Goal: Task Accomplishment & Management: Manage account settings

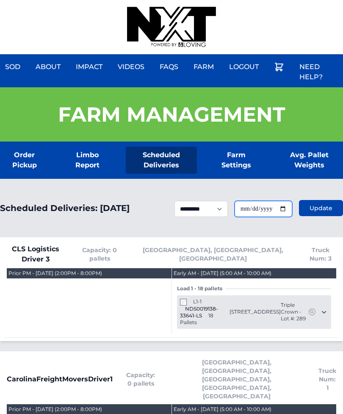
click at [283, 210] on input "**********" at bounding box center [264, 209] width 58 height 16
type input "**********"
click at [319, 212] on span "Update" at bounding box center [321, 208] width 23 height 8
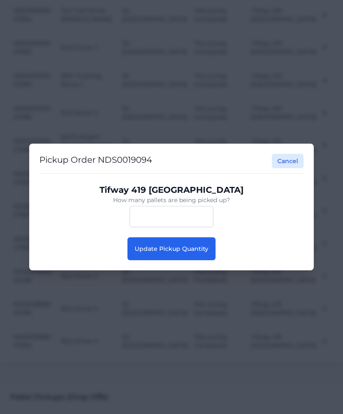
click at [197, 258] on button "Update Pickup Quantity" at bounding box center [172, 248] width 88 height 23
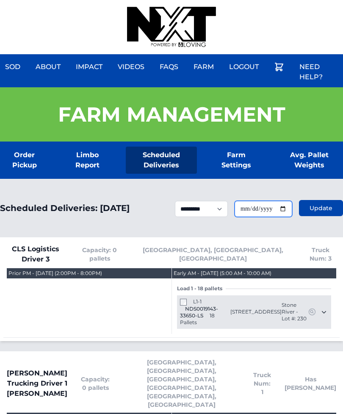
click at [268, 209] on input "**********" at bounding box center [264, 209] width 58 height 16
type input "**********"
click at [321, 212] on span "Update" at bounding box center [321, 208] width 23 height 8
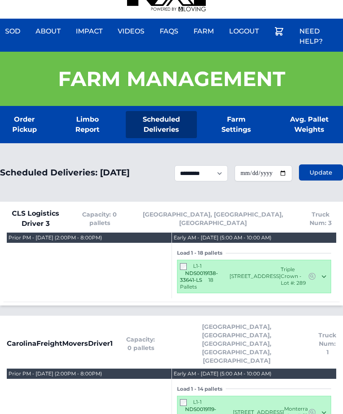
scroll to position [40, 0]
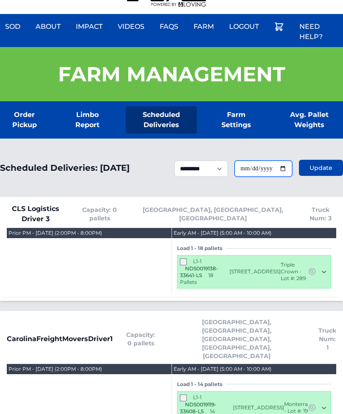
click at [271, 177] on input "**********" at bounding box center [264, 169] width 58 height 16
type input "**********"
click at [312, 176] on button "Update" at bounding box center [321, 168] width 44 height 16
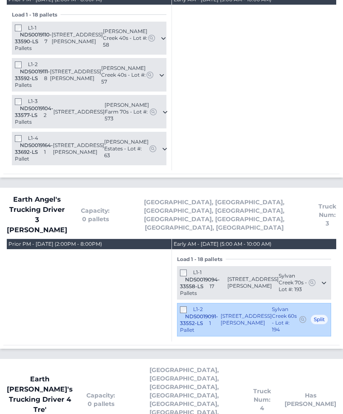
scroll to position [1010, 0]
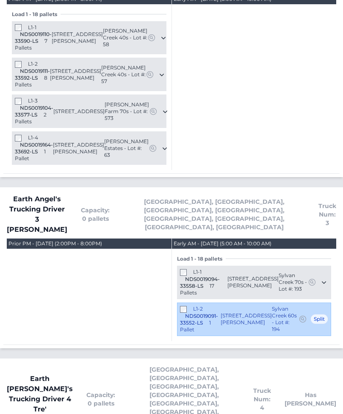
click at [189, 269] on div "L1-1 NDS0019094-33558-LS 17 Pallets" at bounding box center [203, 283] width 47 height 28
click at [191, 269] on div "L1-1 NDS0019094-33558-LS 17 Pallets" at bounding box center [203, 283] width 47 height 28
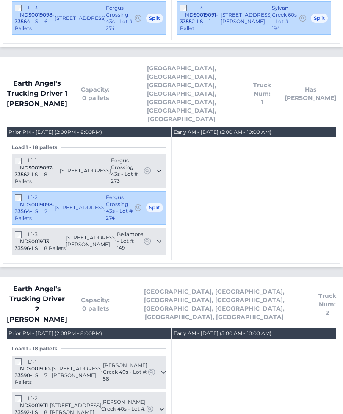
scroll to position [677, 0]
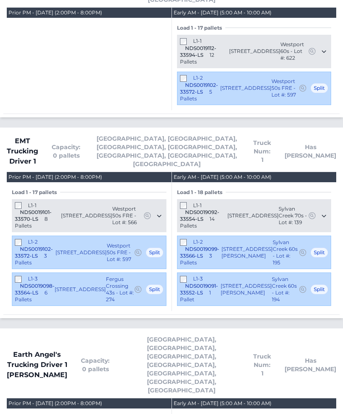
scroll to position [405, 0]
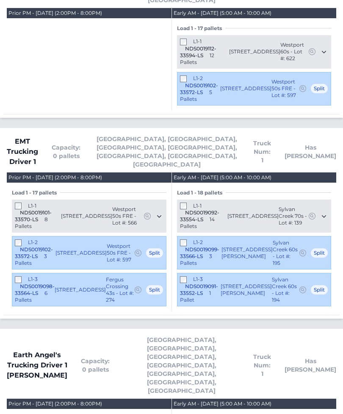
click at [16, 203] on div "L1-1 NDS0019101-33570-LS 8 Pallets" at bounding box center [38, 217] width 46 height 28
click at [14, 200] on div "L1-1 NDS0019101-33570-LS 8 Pallets 2082 Skyhawk Drive York, SC 29745 Westport 5…" at bounding box center [89, 216] width 155 height 33
click at [52, 8] on div "Prior PM - Monday September 22, 2025 (2:00PM - 8:00PM)" at bounding box center [89, 59] width 165 height 103
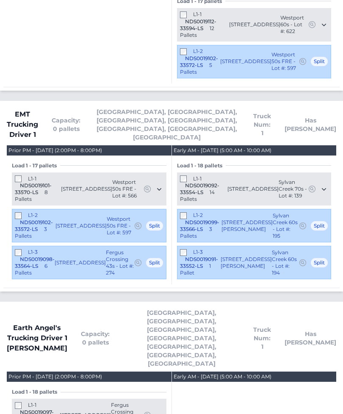
scroll to position [432, 0]
click at [14, 246] on div "L1-3 NDS0019098-33564-LS 6 Pallets 1116 Saloon Drive York, SC 29745 Fergus Cros…" at bounding box center [89, 262] width 155 height 33
click at [17, 249] on div "L1-3 NDS0019098-33564-LS 6 Pallets" at bounding box center [35, 263] width 40 height 28
click at [24, 212] on div "L1-2 NDS0019102-33572-LS 3 Pallets" at bounding box center [35, 226] width 41 height 28
click at [13, 209] on div "L1-2 NDS0019102-33572-LS 3 Pallets 2077 Skyhawk Drive York, SC 29745 Westport 5…" at bounding box center [89, 225] width 155 height 33
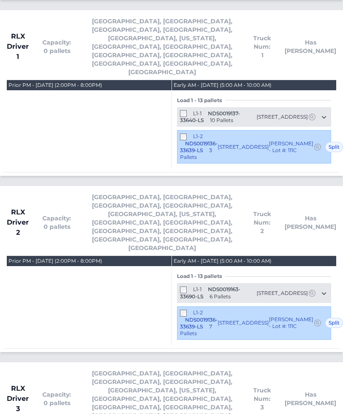
scroll to position [1527, 0]
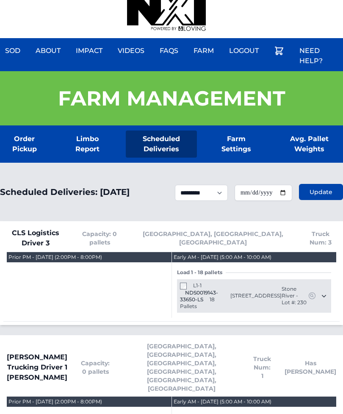
scroll to position [0, 0]
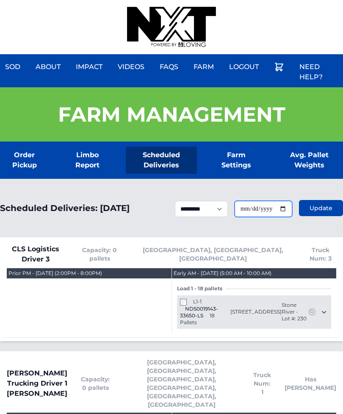
click at [262, 205] on input "**********" at bounding box center [264, 209] width 58 height 16
type input "**********"
click at [321, 200] on form "**********" at bounding box center [259, 208] width 168 height 18
click at [319, 203] on form "**********" at bounding box center [259, 208] width 168 height 18
click at [339, 211] on button "Update" at bounding box center [321, 208] width 44 height 16
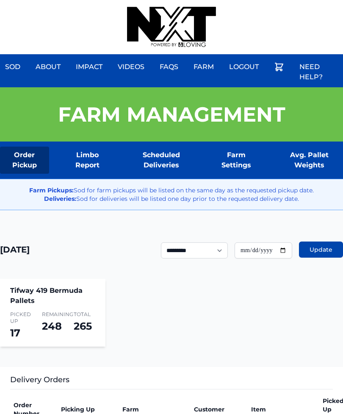
click at [321, 245] on button "Update" at bounding box center [321, 249] width 44 height 16
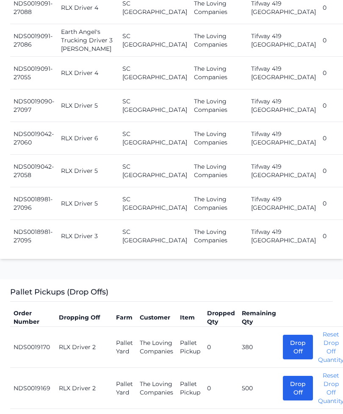
scroll to position [1396, 0]
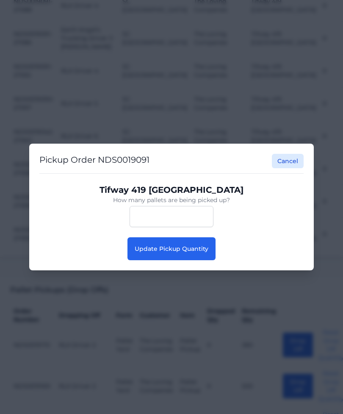
click at [196, 253] on span "Update Pickup Quantity" at bounding box center [172, 249] width 74 height 8
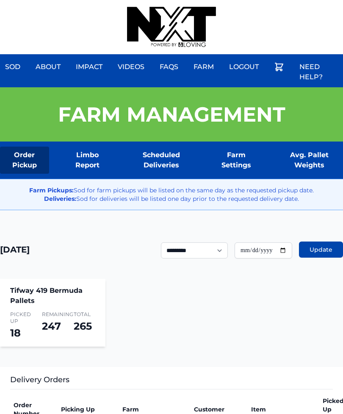
click at [291, 4] on div "Sod About Impact Videos FAQs Need Help? Farm My Account Logout" at bounding box center [171, 27] width 343 height 54
click at [291, 3] on div "Sod About Impact Videos FAQs Need Help? Farm My Account Logout" at bounding box center [171, 27] width 343 height 54
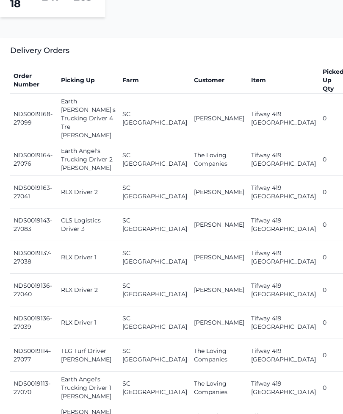
scroll to position [329, 0]
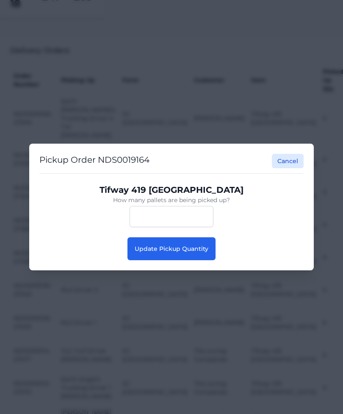
click at [202, 247] on span "Update Pickup Quantity" at bounding box center [172, 249] width 74 height 8
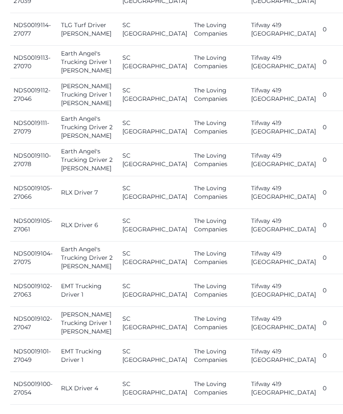
scroll to position [655, 0]
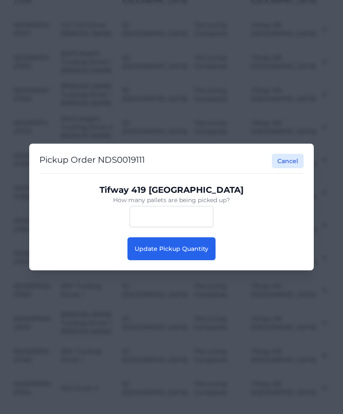
click at [158, 260] on button "Update Pickup Quantity" at bounding box center [172, 248] width 88 height 23
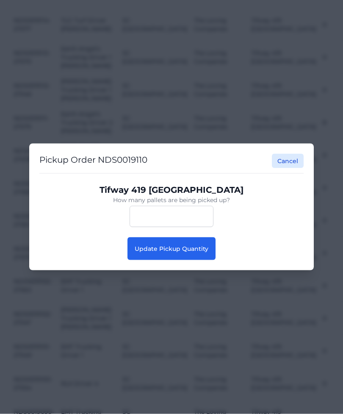
scroll to position [660, 0]
click at [141, 260] on button "Update Pickup Quantity" at bounding box center [172, 248] width 88 height 23
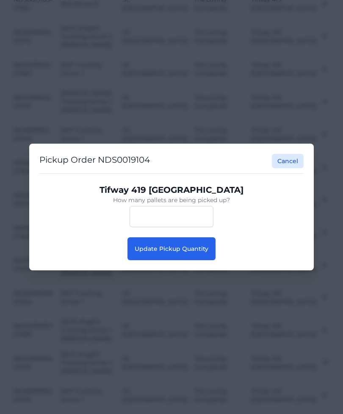
click at [199, 260] on button "Update Pickup Quantity" at bounding box center [172, 248] width 88 height 23
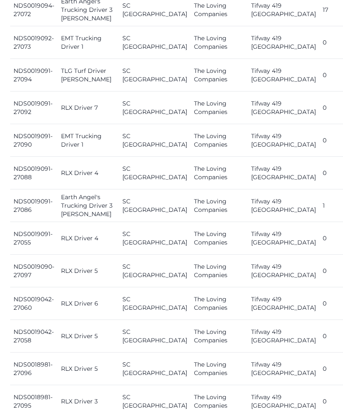
scroll to position [1227, 0]
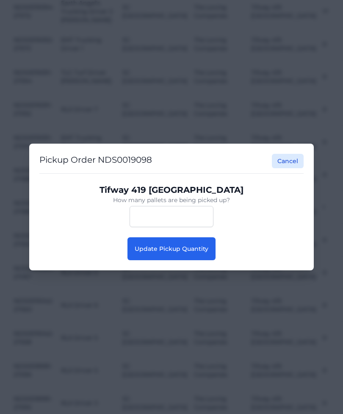
click at [206, 253] on span "Update Pickup Quantity" at bounding box center [172, 249] width 74 height 8
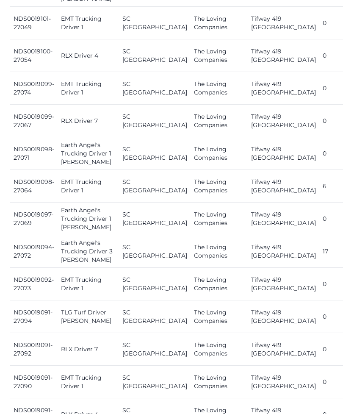
scroll to position [988, 0]
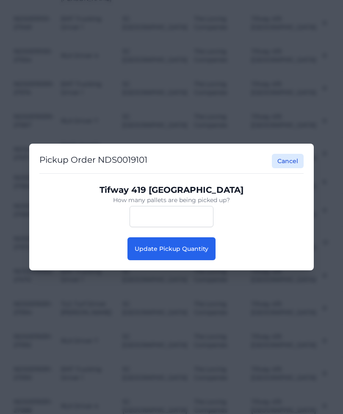
click at [168, 246] on span "Update Pickup Quantity" at bounding box center [172, 249] width 74 height 8
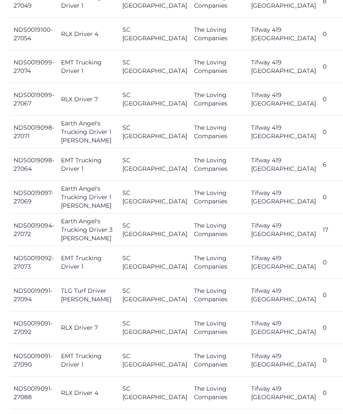
scroll to position [1009, 0]
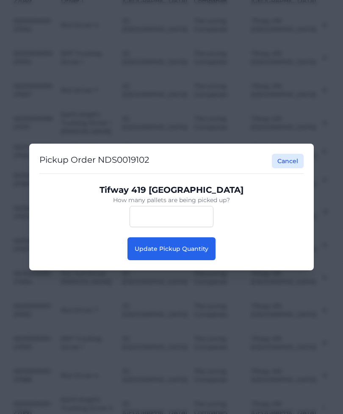
click at [186, 256] on button "Update Pickup Quantity" at bounding box center [172, 248] width 88 height 23
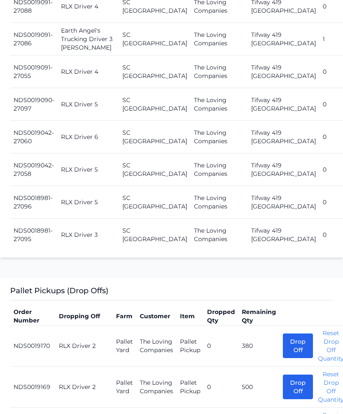
scroll to position [1404, 0]
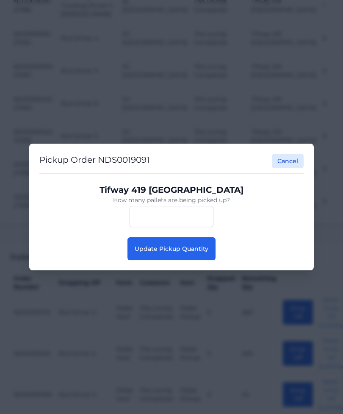
click at [183, 260] on button "Update Pickup Quantity" at bounding box center [172, 248] width 88 height 23
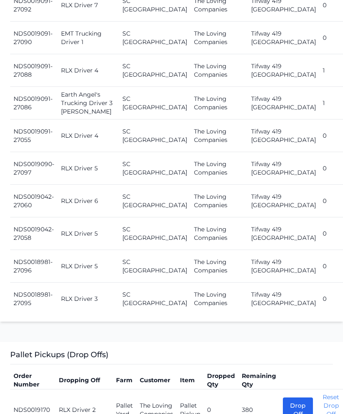
scroll to position [1426, 0]
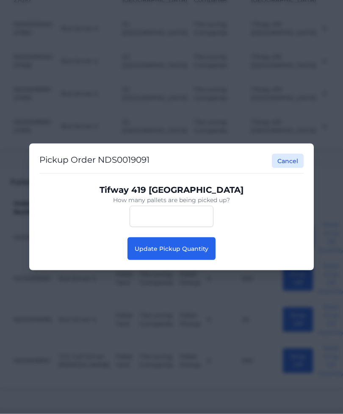
scroll to position [1470, 0]
click at [197, 260] on button "Update Pickup Quantity" at bounding box center [172, 248] width 88 height 23
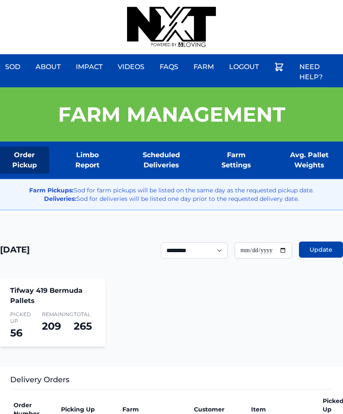
click at [307, 0] on div "Sod About Impact Videos FAQs Need Help? Farm My Account Logout" at bounding box center [171, 27] width 343 height 54
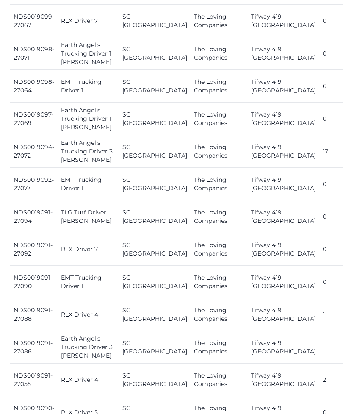
scroll to position [1087, 0]
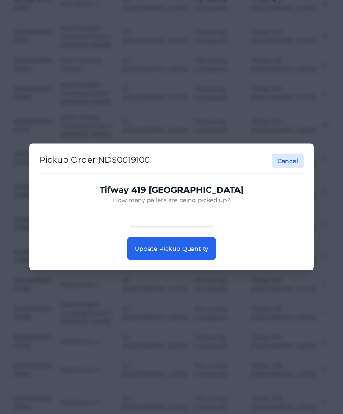
scroll to position [1088, 0]
click at [198, 253] on span "Update Pickup Quantity" at bounding box center [172, 249] width 74 height 8
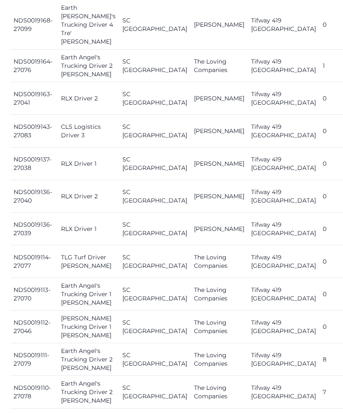
scroll to position [422, 0]
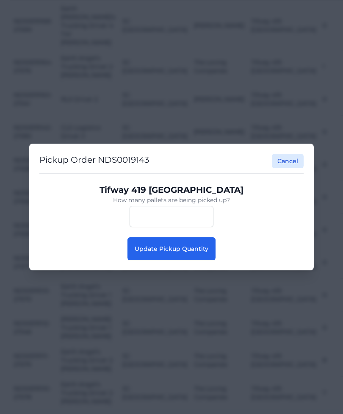
click at [152, 260] on button "Update Pickup Quantity" at bounding box center [172, 248] width 88 height 23
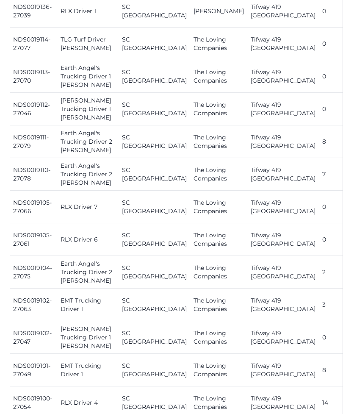
scroll to position [641, 0]
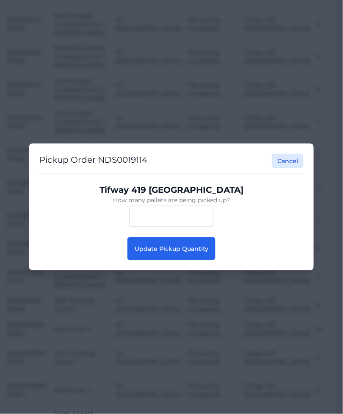
scroll to position [692, 7]
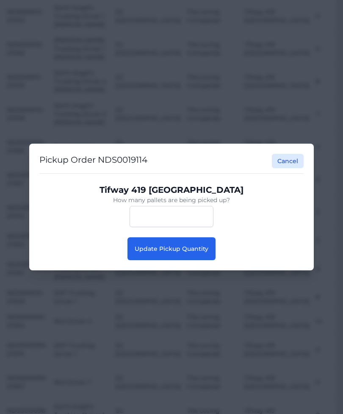
click at [180, 256] on button "Update Pickup Quantity" at bounding box center [172, 248] width 88 height 23
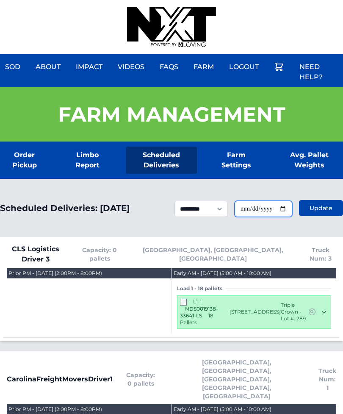
click at [273, 217] on input "**********" at bounding box center [264, 209] width 58 height 16
type input "**********"
click at [319, 200] on form "**********" at bounding box center [259, 208] width 169 height 18
click at [313, 212] on span "Update" at bounding box center [321, 208] width 23 height 8
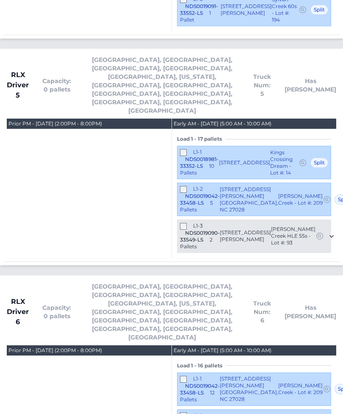
scroll to position [2377, 0]
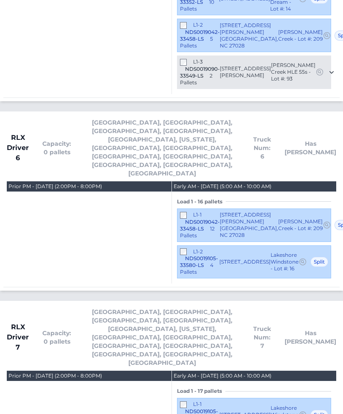
click at [66, 372] on div "Prior PM - Monday September 22, 2025 (2:00PM - 8:00PM)" at bounding box center [55, 375] width 94 height 7
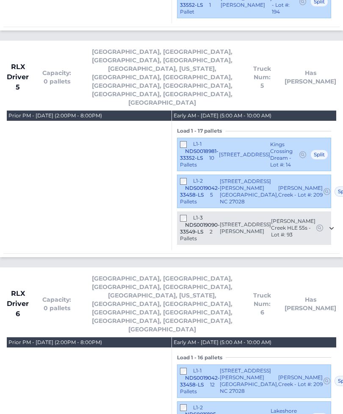
scroll to position [2220, 0]
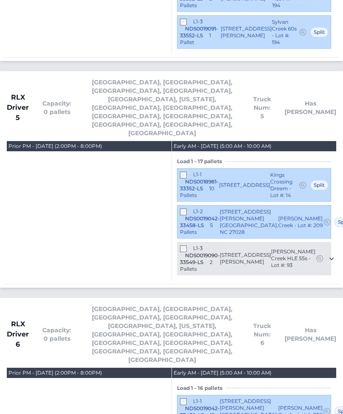
scroll to position [2190, 0]
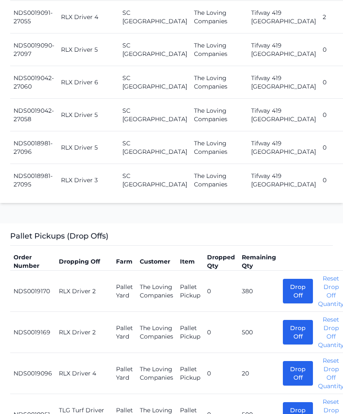
scroll to position [1452, 0]
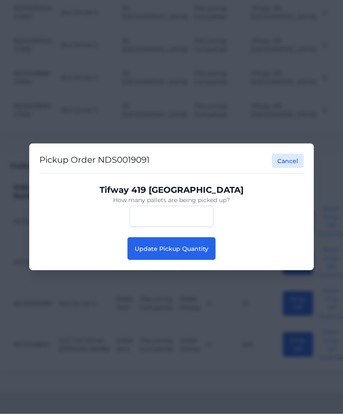
scroll to position [1452, 0]
click at [179, 260] on button "Update Pickup Quantity" at bounding box center [172, 248] width 88 height 23
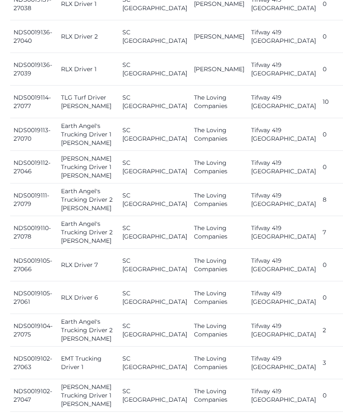
scroll to position [582, 0]
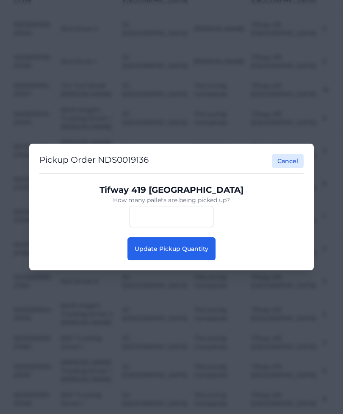
click at [189, 256] on button "Update Pickup Quantity" at bounding box center [172, 248] width 88 height 23
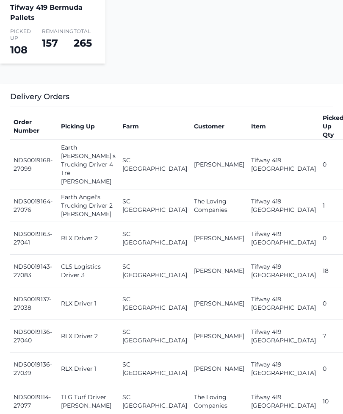
scroll to position [287, 0]
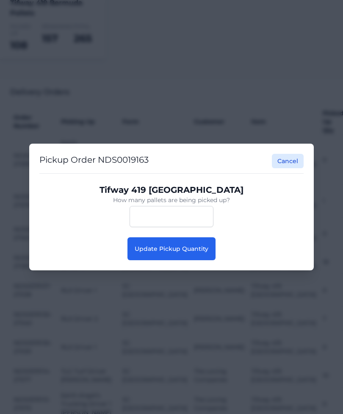
click at [189, 253] on span "Update Pickup Quantity" at bounding box center [172, 249] width 74 height 8
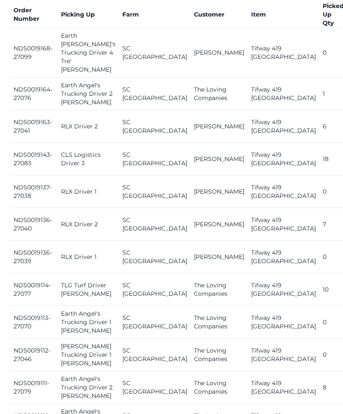
scroll to position [372, 0]
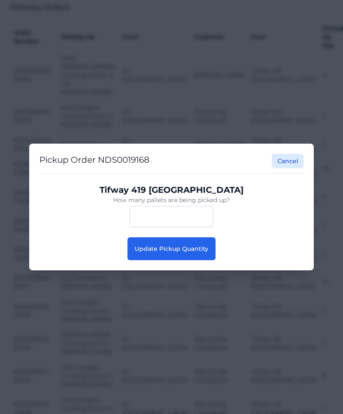
click at [194, 253] on span "Update Pickup Quantity" at bounding box center [172, 249] width 74 height 8
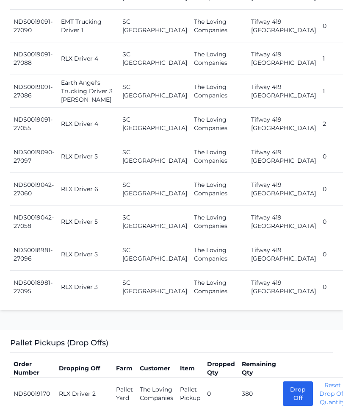
scroll to position [1345, 0]
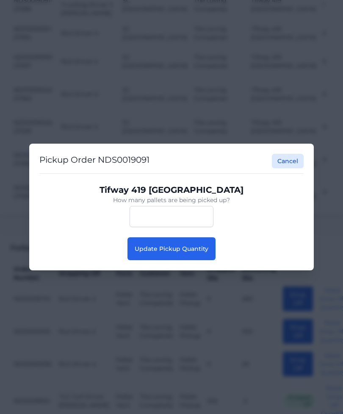
click at [189, 257] on button "Update Pickup Quantity" at bounding box center [172, 248] width 88 height 23
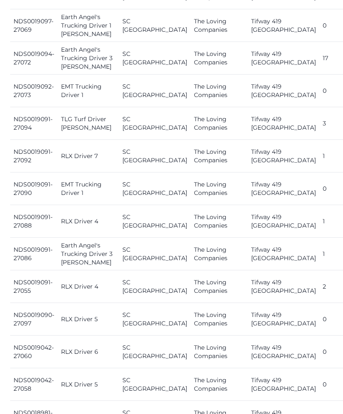
scroll to position [1178, 0]
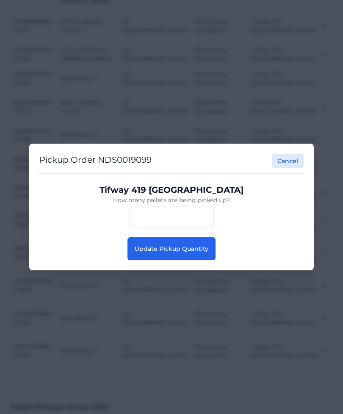
click at [204, 242] on button "Update Pickup Quantity" at bounding box center [172, 248] width 88 height 23
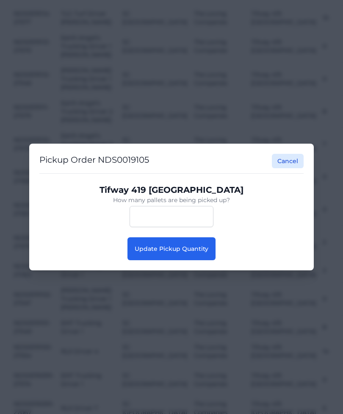
click at [194, 253] on span "Update Pickup Quantity" at bounding box center [172, 249] width 74 height 8
